Goal: Learn about a topic

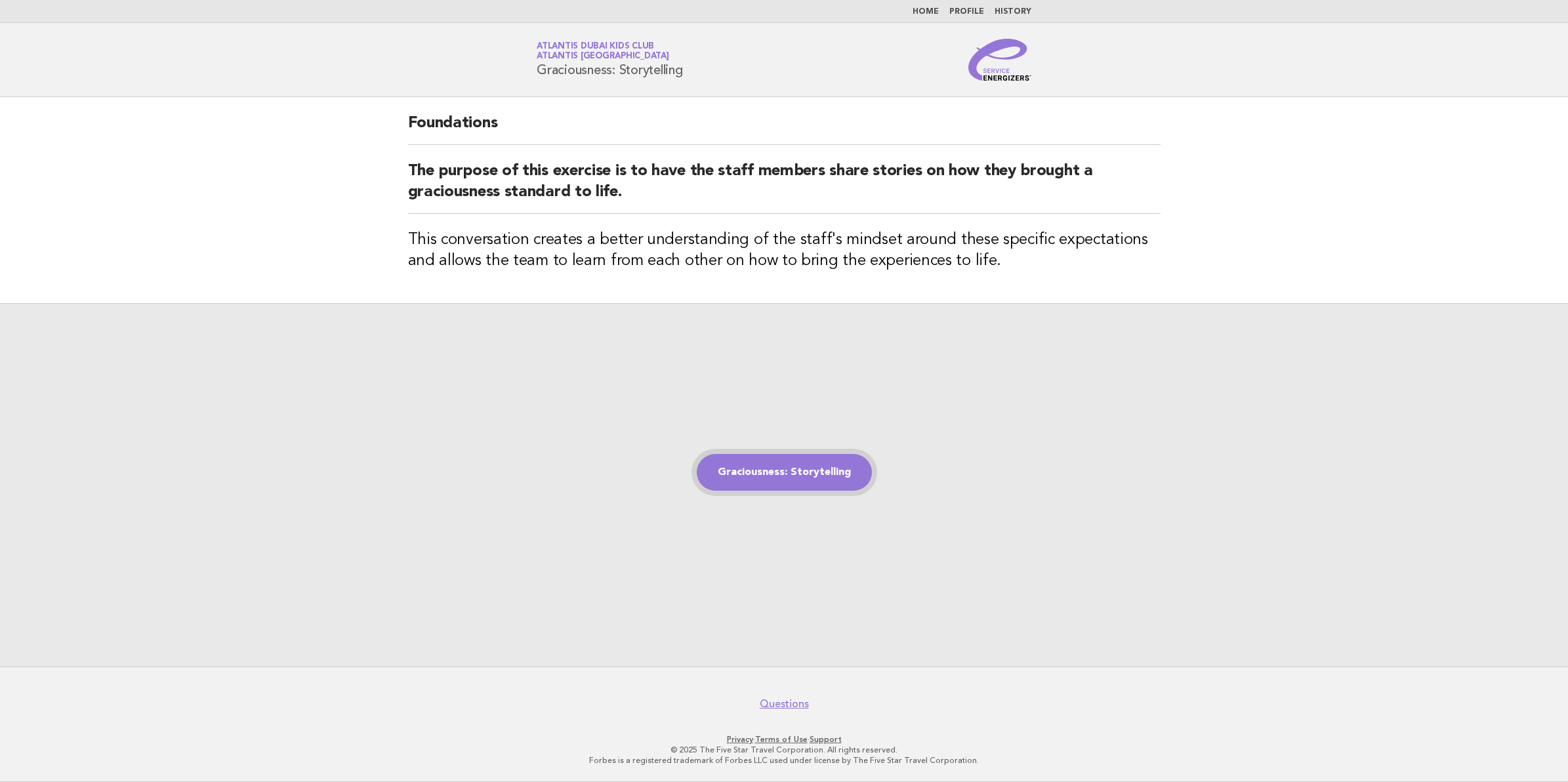
click at [778, 463] on link "Graciousness: Storytelling" at bounding box center [784, 472] width 175 height 37
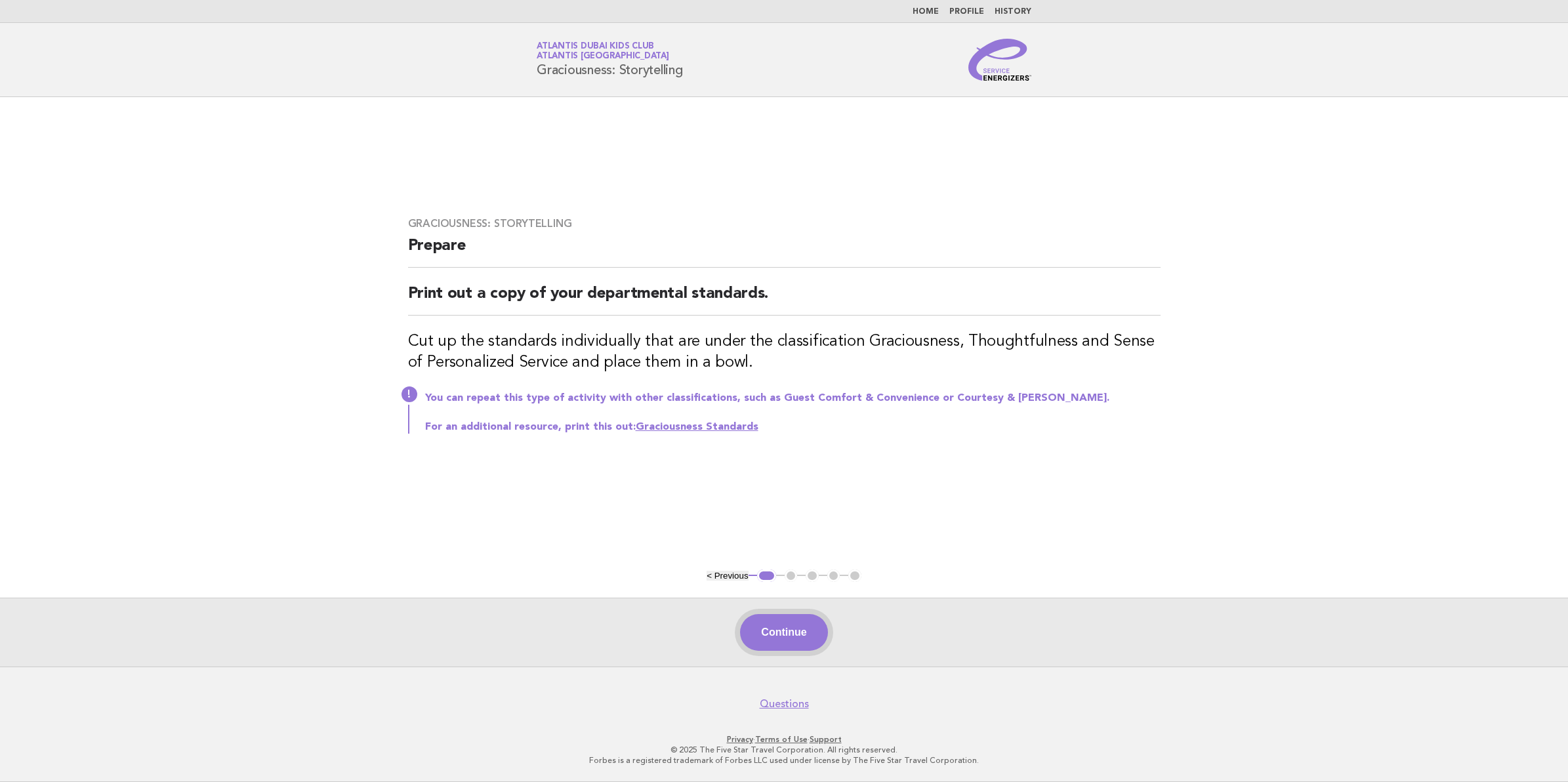
click at [804, 625] on button "Continue" at bounding box center [783, 632] width 87 height 37
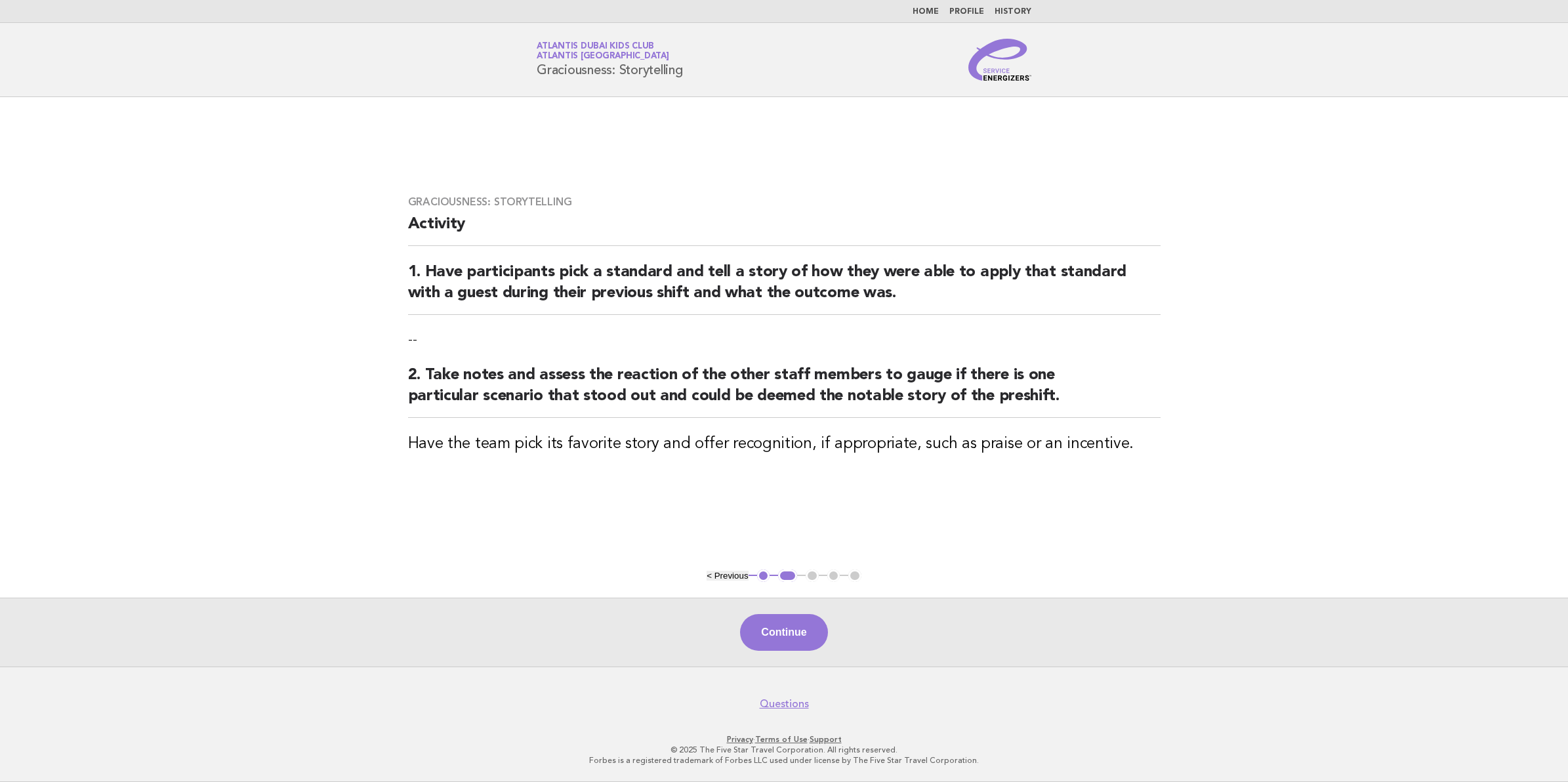
click at [789, 611] on div "Continue" at bounding box center [784, 632] width 1568 height 69
click at [789, 639] on button "Continue" at bounding box center [783, 632] width 87 height 37
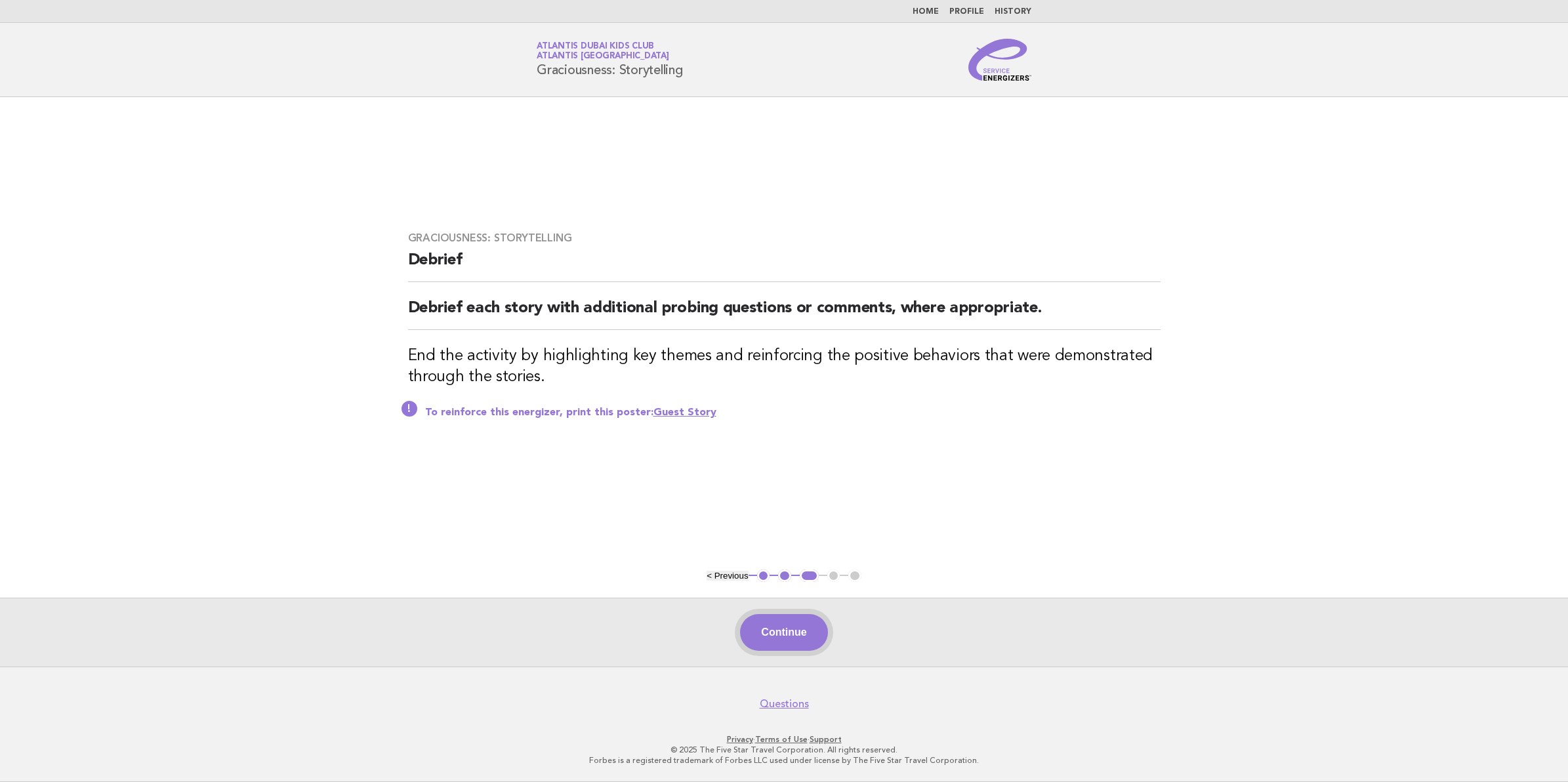
click at [762, 631] on button "Continue" at bounding box center [783, 632] width 87 height 37
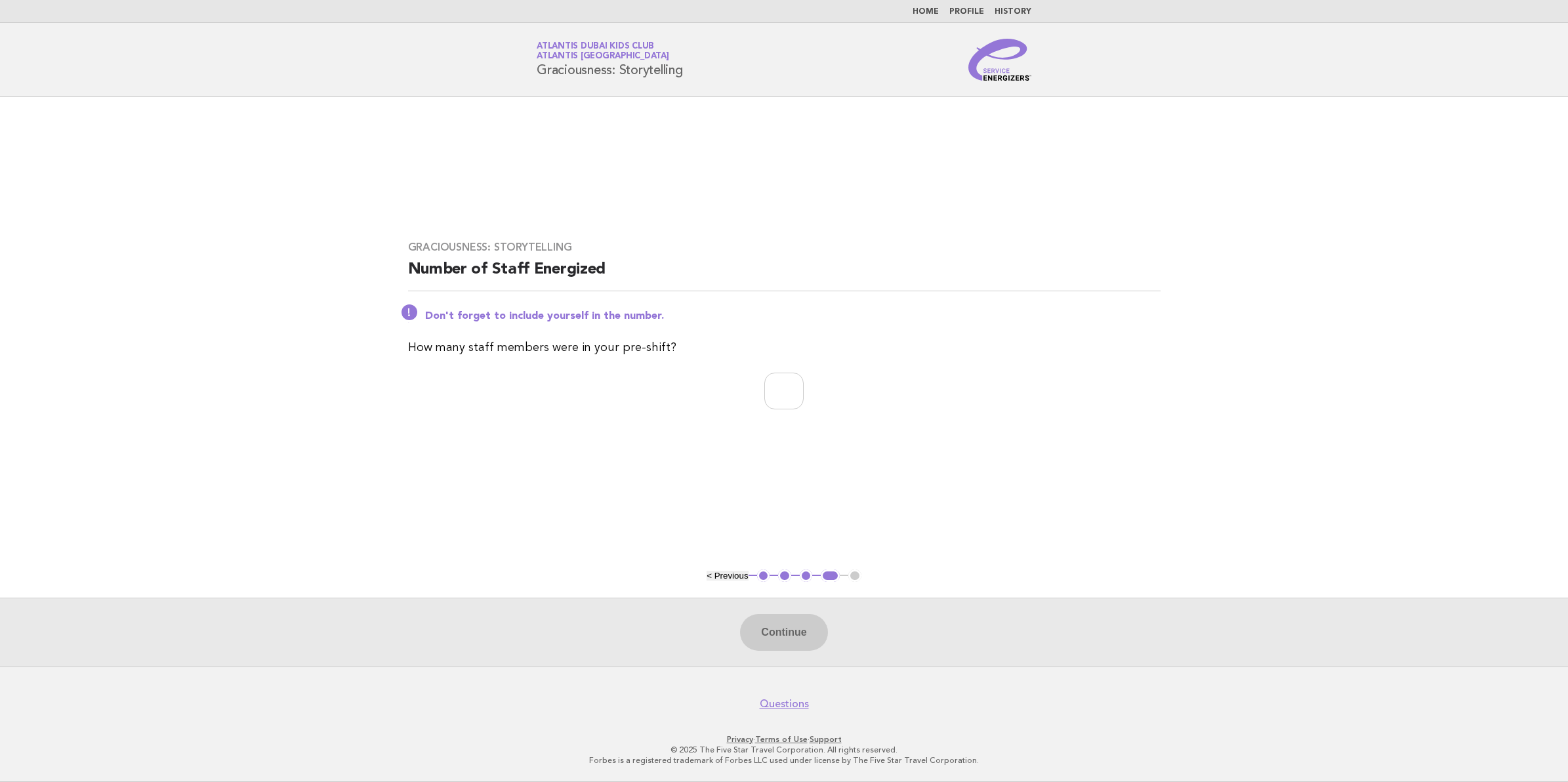
click at [728, 330] on div "Graciousness: Storytelling Number of Staff Energized Don't forget to include yo…" at bounding box center [784, 333] width 784 height 216
drag, startPoint x: 528, startPoint y: 86, endPoint x: 509, endPoint y: 87, distance: 19.0
click at [509, 87] on header "Service Energizers Atlantis Dubai Kids Club Atlantis Dubai Graciousness: Storyt…" at bounding box center [784, 60] width 1568 height 74
copy h1 "Graciousness: Storytelling"
